Goal: Task Accomplishment & Management: Complete application form

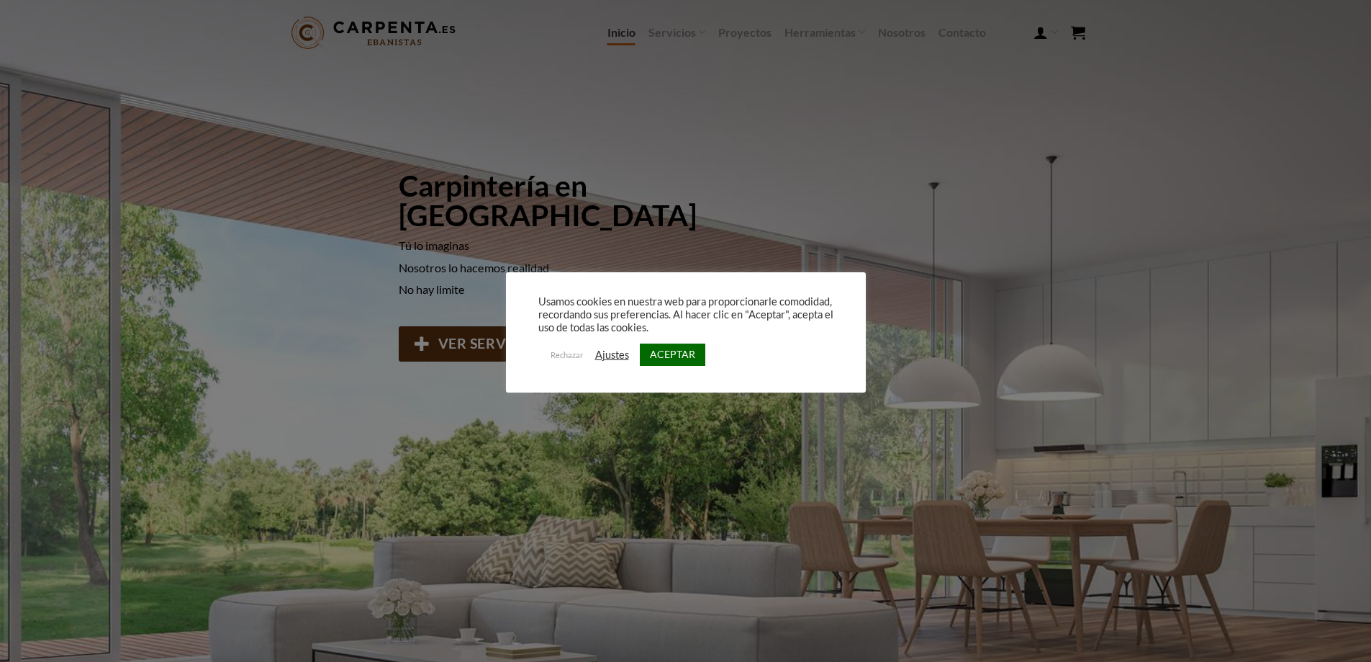
click at [664, 348] on link "ACEPTAR" at bounding box center [673, 354] width 66 height 22
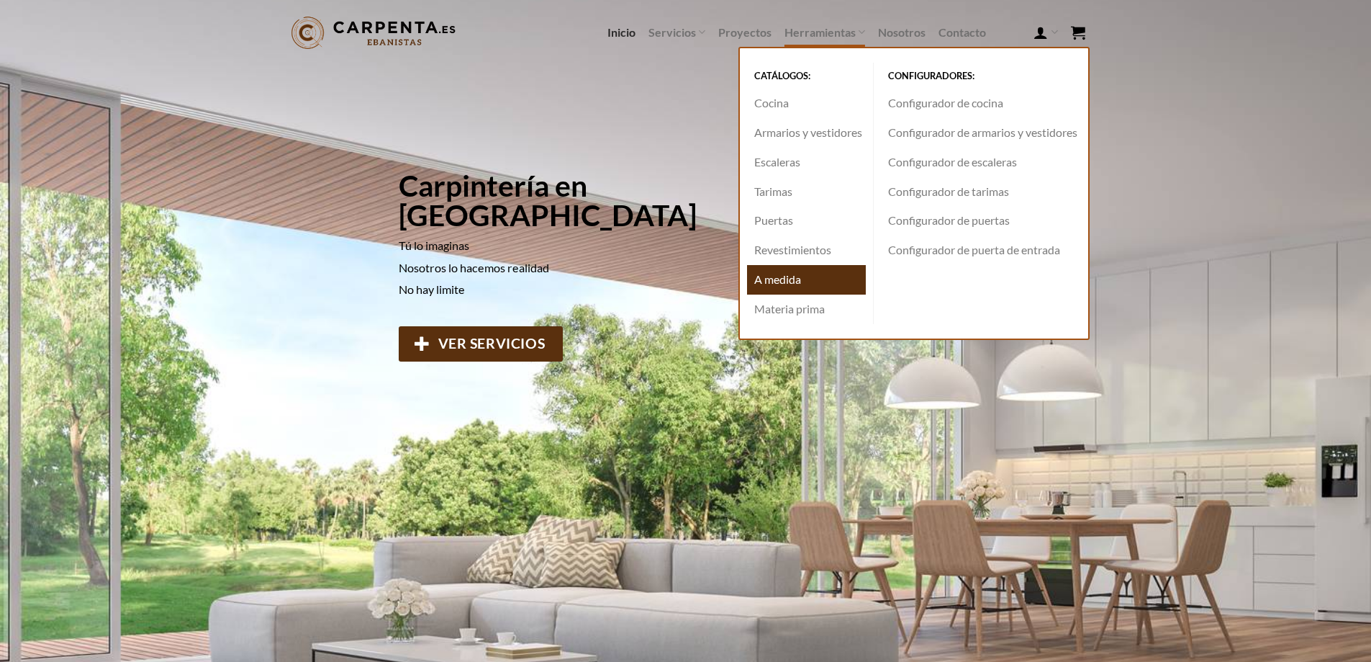
click at [794, 279] on link "A medida" at bounding box center [806, 280] width 119 height 30
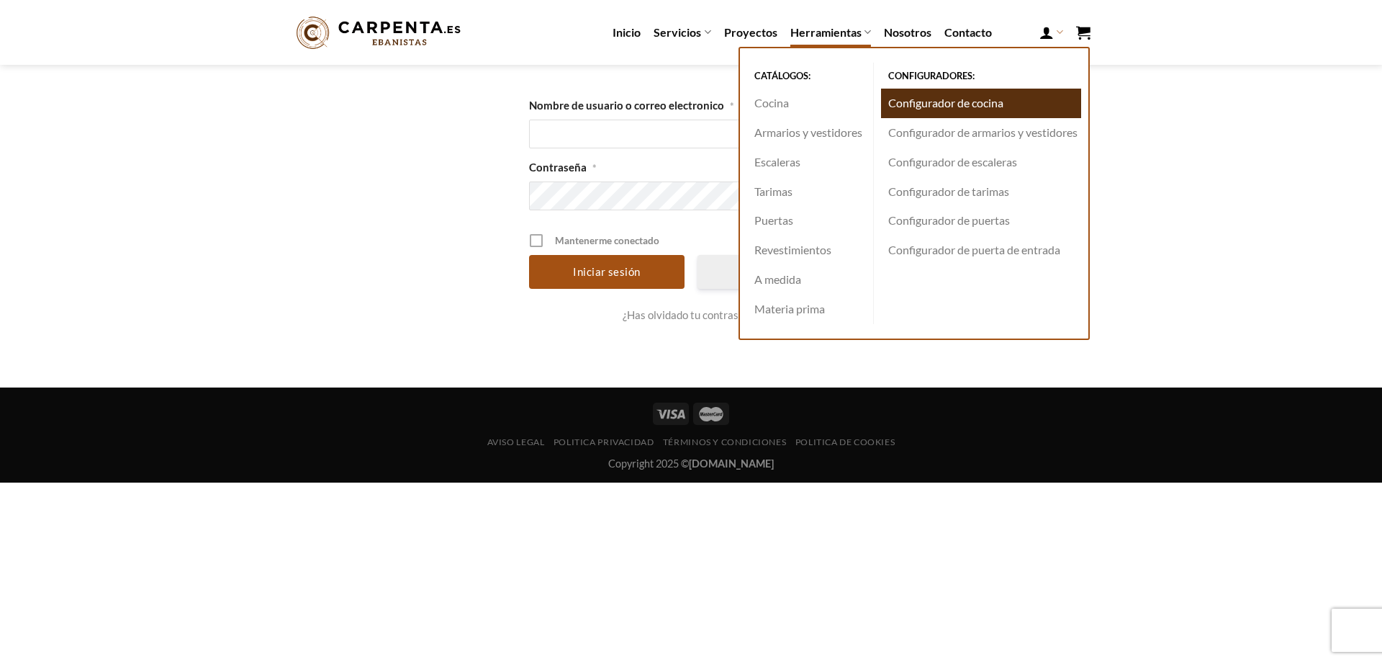
click at [937, 102] on link "Configurador de cocina" at bounding box center [981, 104] width 200 height 30
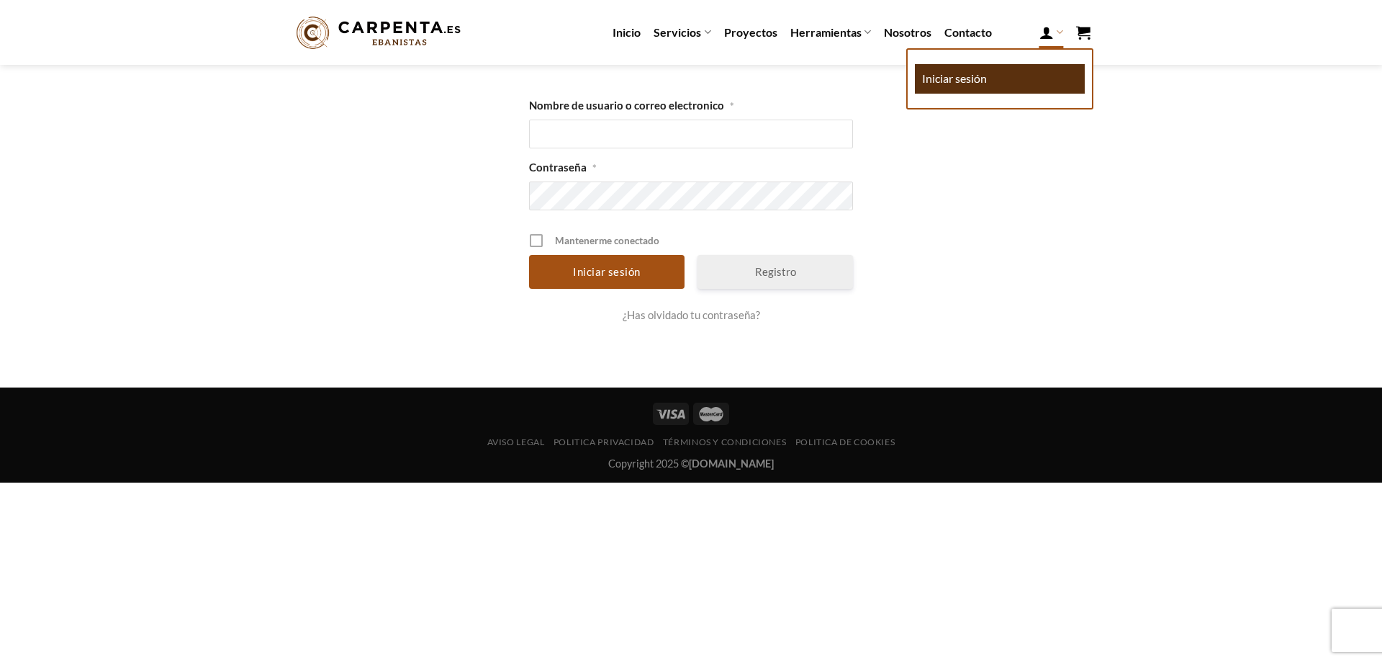
click at [995, 80] on link "Iniciar sesión" at bounding box center [1000, 79] width 170 height 30
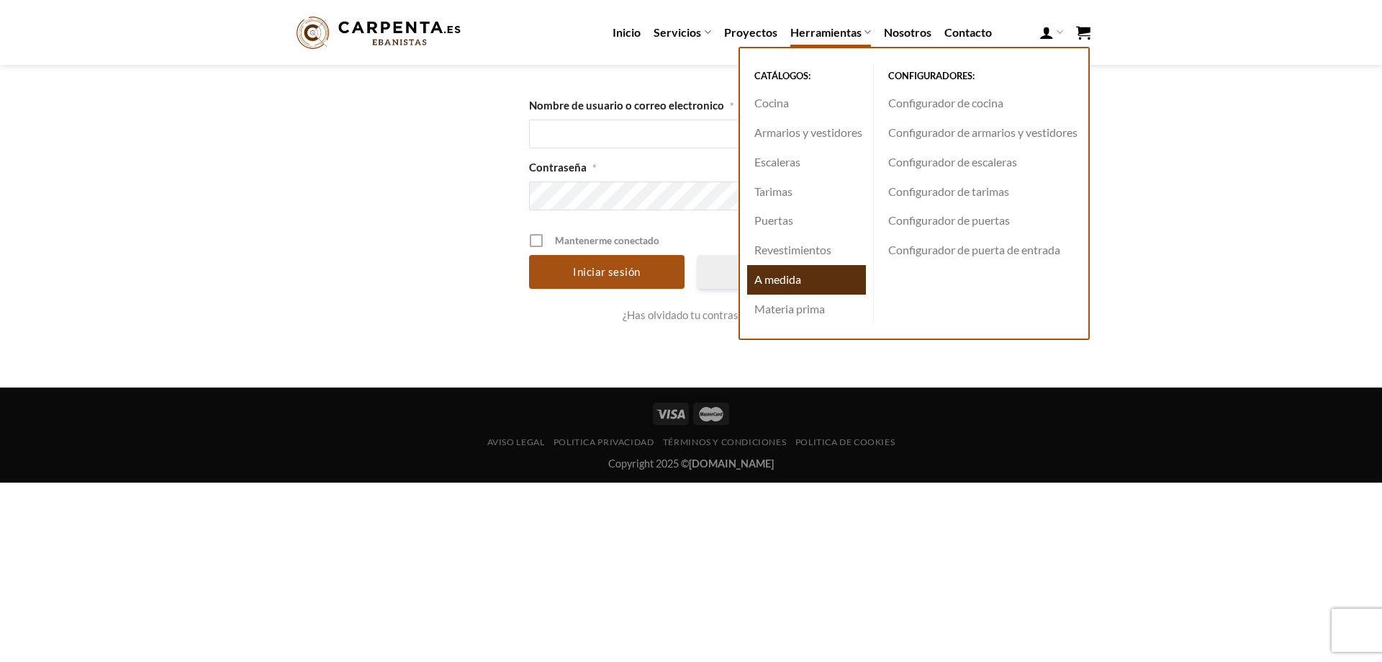
click at [797, 276] on link "A medida" at bounding box center [806, 280] width 119 height 30
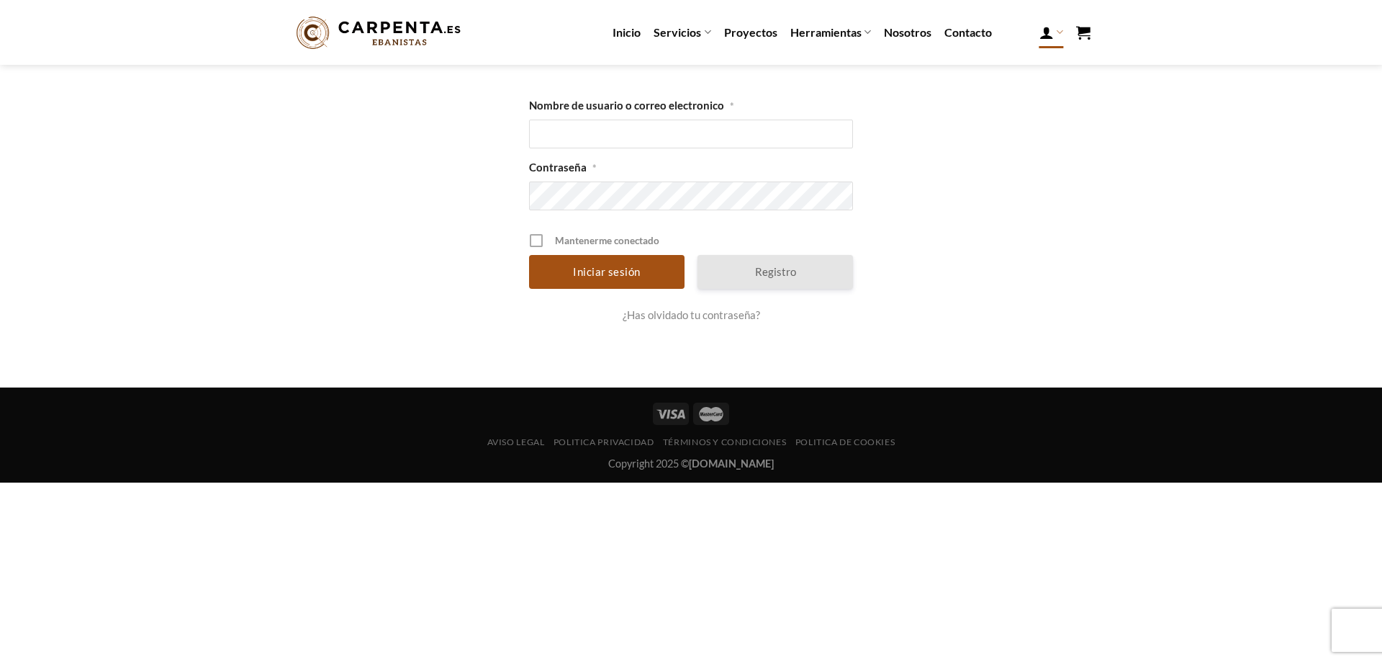
click at [841, 272] on link "Registro" at bounding box center [775, 272] width 155 height 34
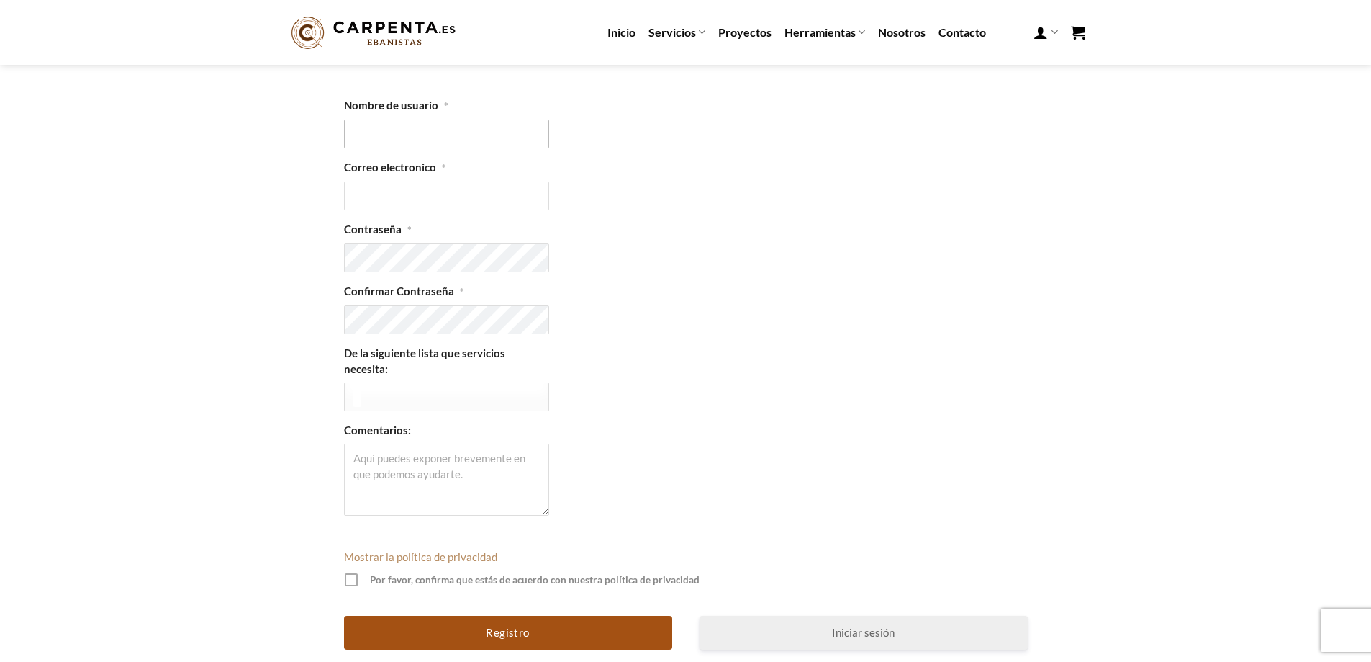
click at [440, 140] on input "Nombre de usuario *" at bounding box center [446, 133] width 205 height 29
type input "Khyan"
type input "khyandira@gmail.com"
click at [437, 389] on ul at bounding box center [450, 395] width 195 height 24
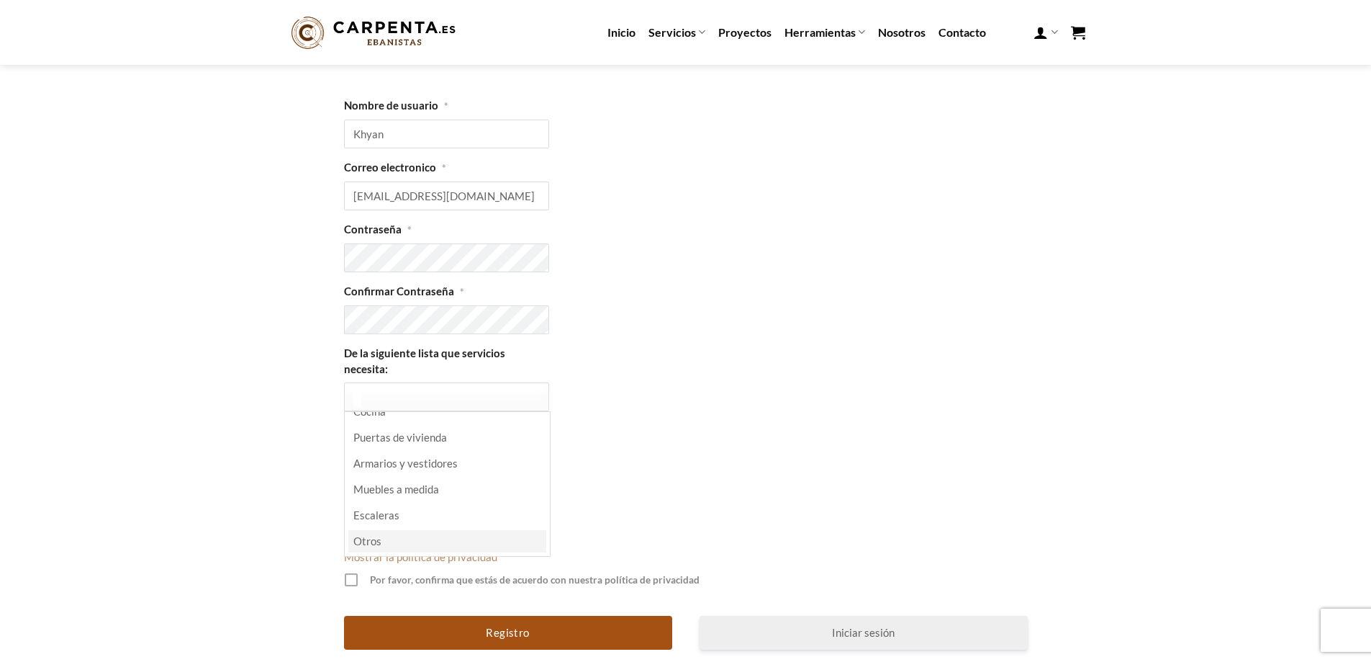
select select "Otros"
click at [345, 571] on span at bounding box center [353, 579] width 17 height 17
click at [347, 573] on input "Por favor, confirma que estás de acuerdo con nuestra política de privacidad" at bounding box center [347, 577] width 0 height 9
drag, startPoint x: 497, startPoint y: 614, endPoint x: 488, endPoint y: 613, distance: 8.7
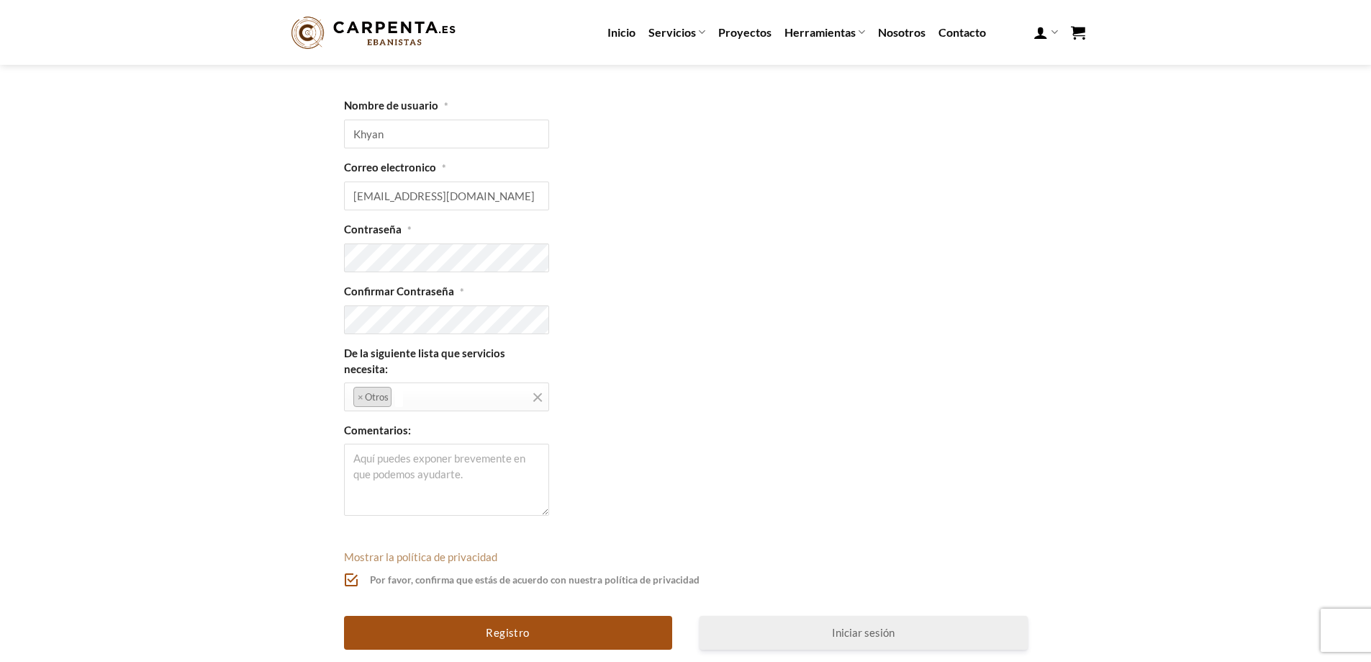
click at [493, 615] on input "Registro" at bounding box center [508, 632] width 328 height 34
